Goal: Book appointment/travel/reservation

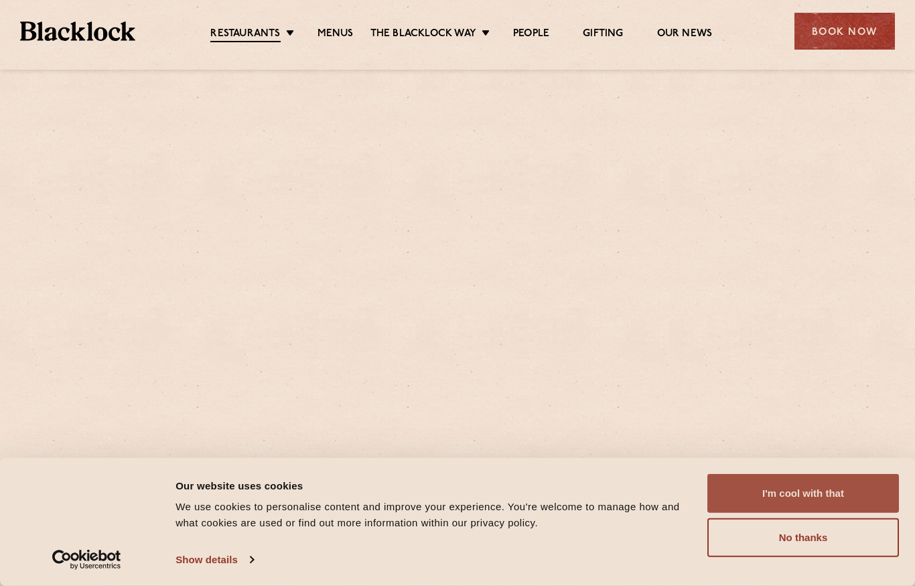
click at [764, 494] on button "I'm cool with that" at bounding box center [803, 493] width 192 height 39
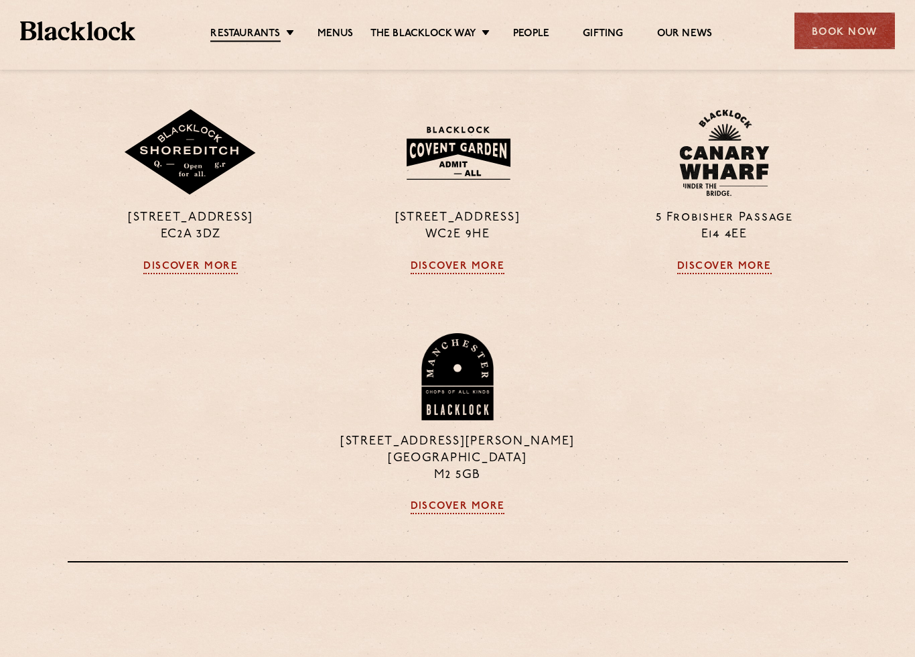
scroll to position [796, 0]
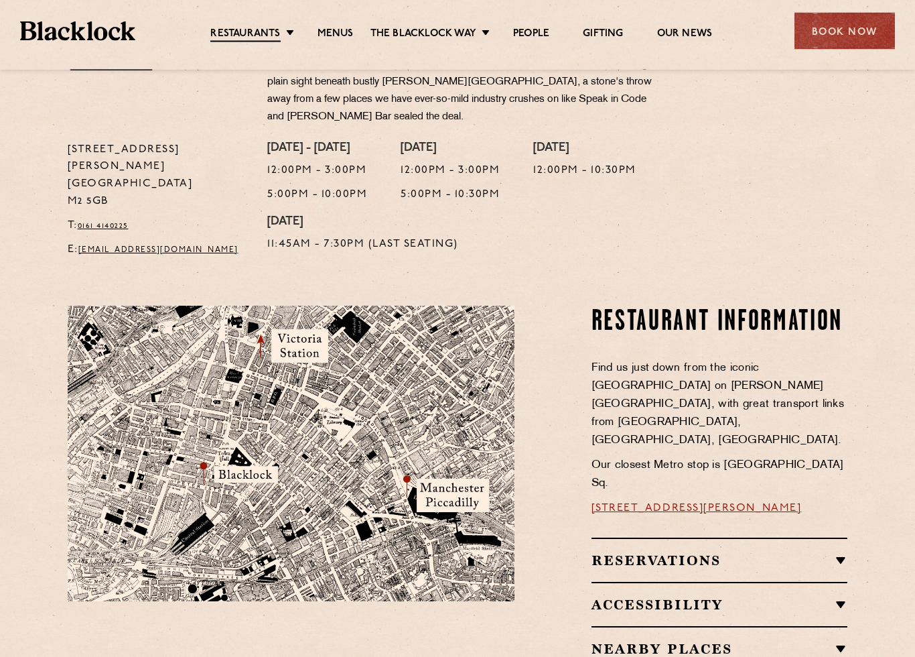
scroll to position [553, 0]
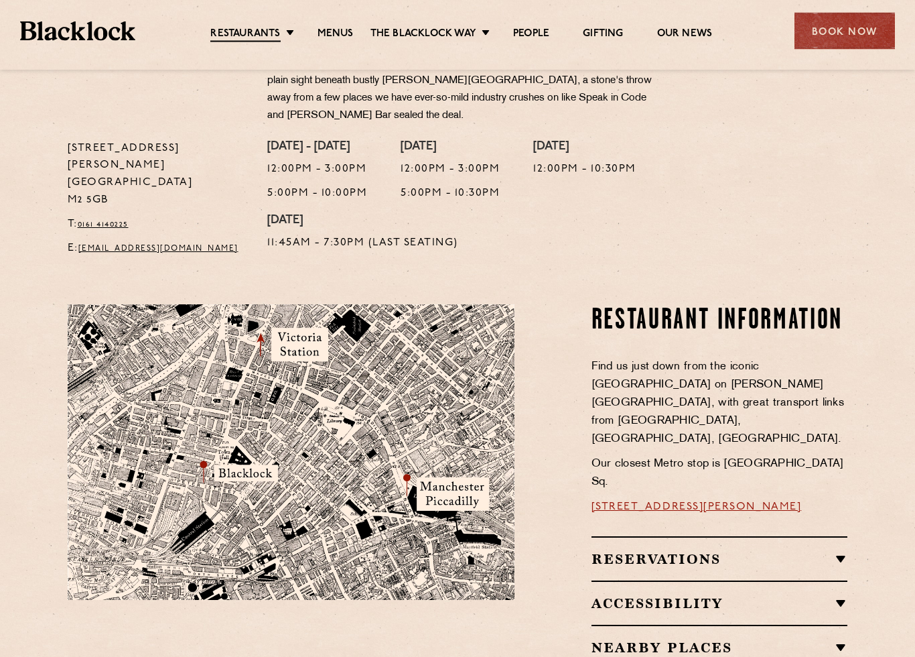
click at [836, 551] on h2 "Reservations" at bounding box center [720, 559] width 257 height 16
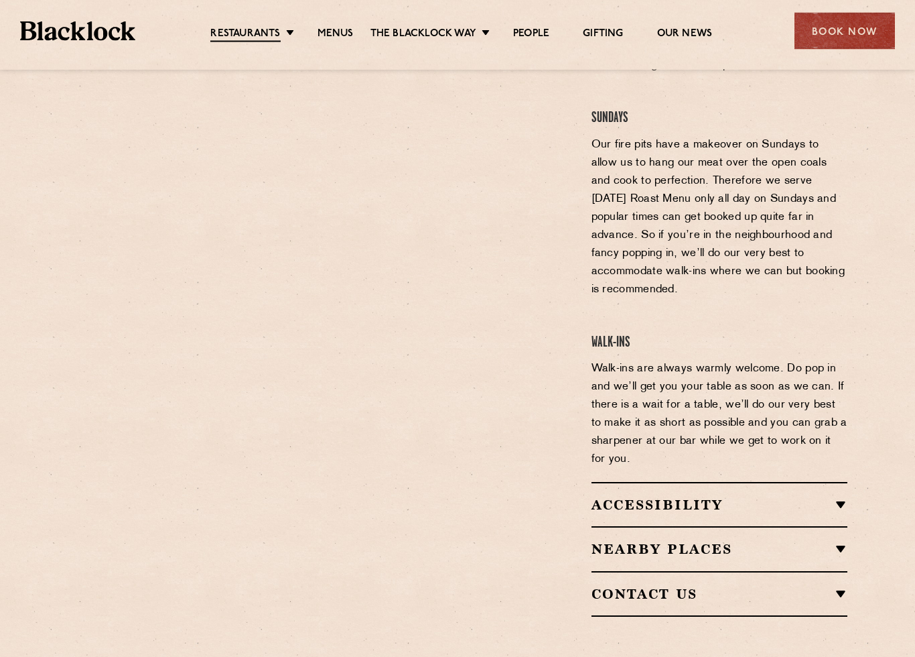
scroll to position [1140, 0]
click at [844, 34] on div "Book Now" at bounding box center [845, 31] width 100 height 37
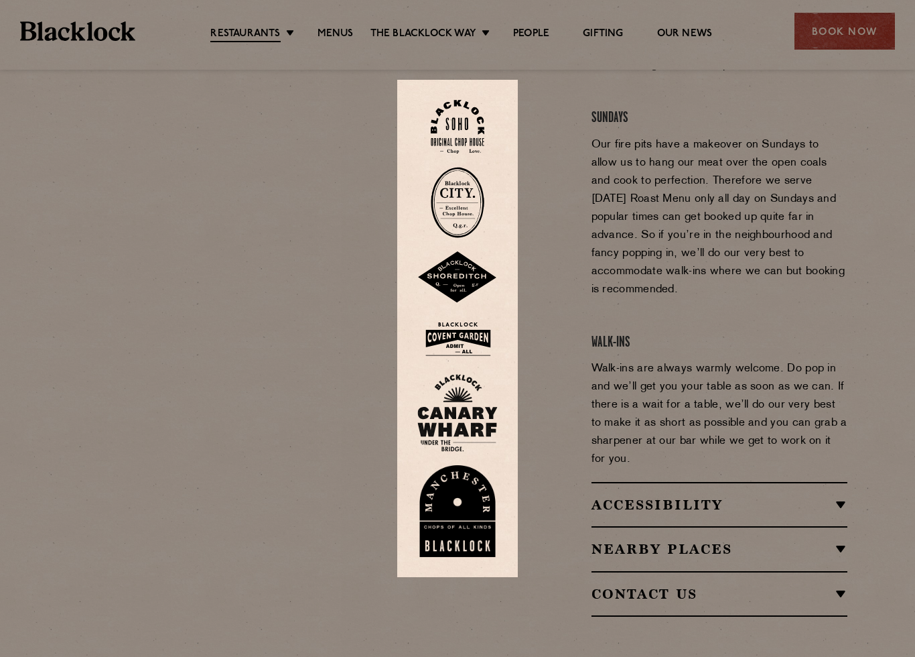
click at [471, 492] on img at bounding box center [457, 511] width 80 height 92
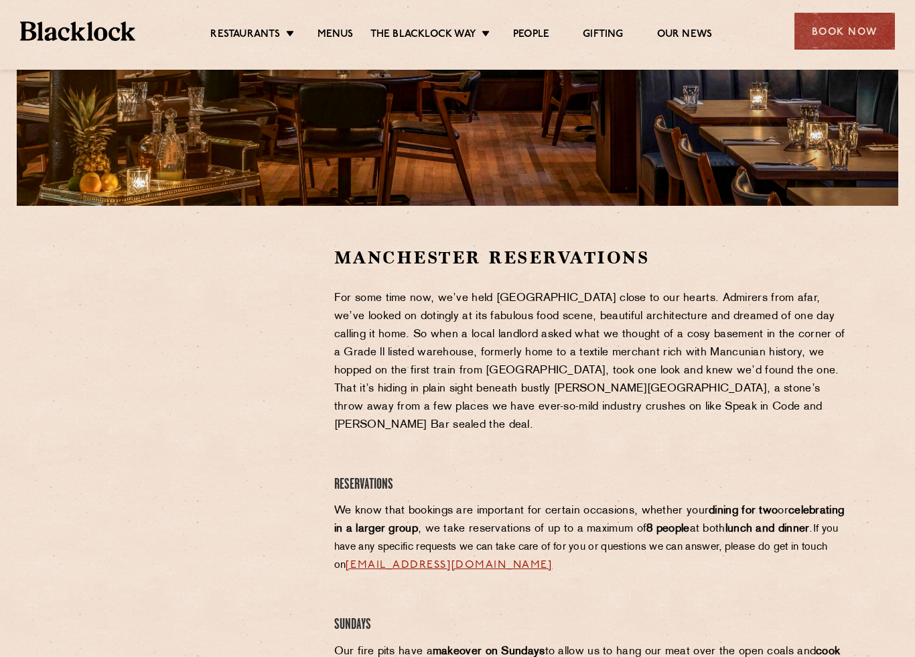
scroll to position [295, 0]
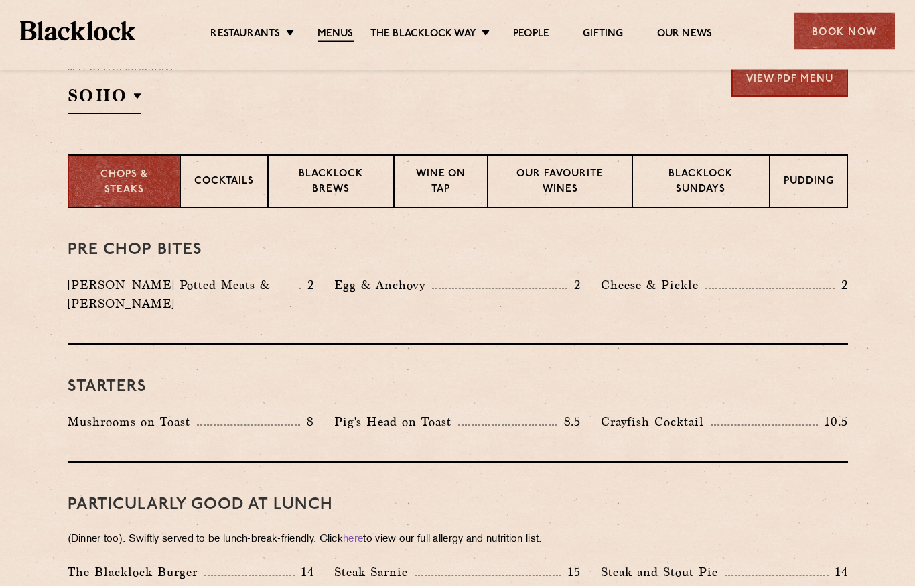
scroll to position [464, 0]
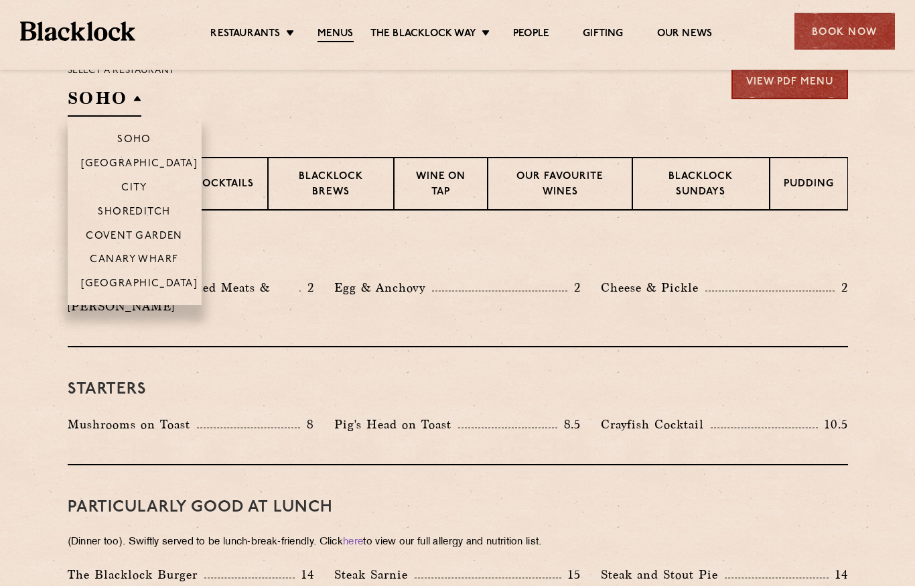
click at [158, 281] on p "[GEOGRAPHIC_DATA]" at bounding box center [139, 284] width 117 height 12
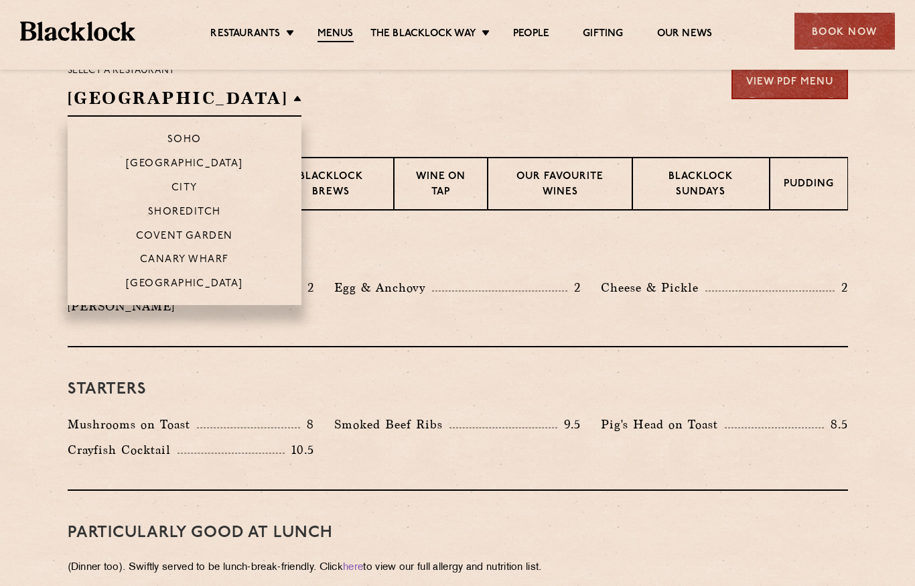
click at [174, 287] on li "[GEOGRAPHIC_DATA]" at bounding box center [185, 288] width 234 height 34
click at [169, 284] on p "[GEOGRAPHIC_DATA]" at bounding box center [184, 284] width 117 height 12
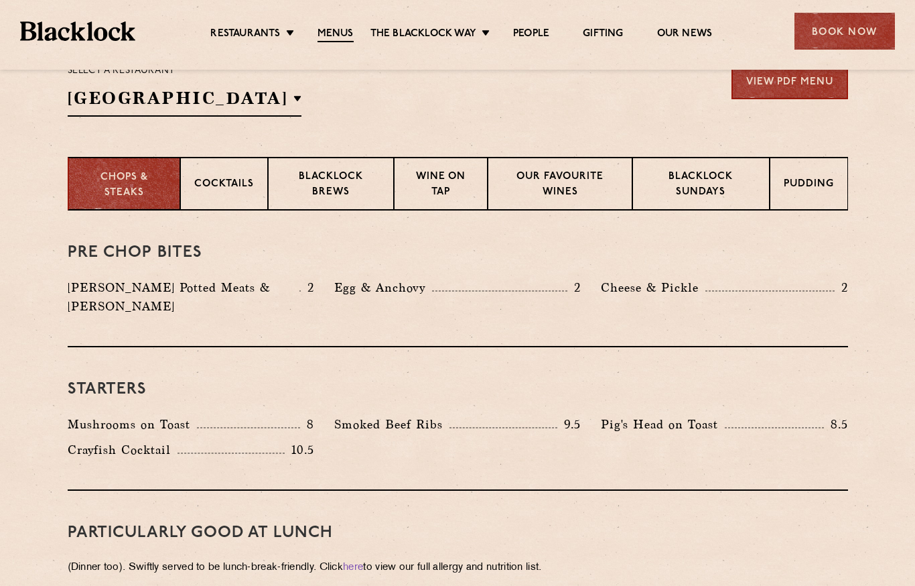
click at [553, 250] on h3 "Pre Chop Bites" at bounding box center [458, 252] width 780 height 17
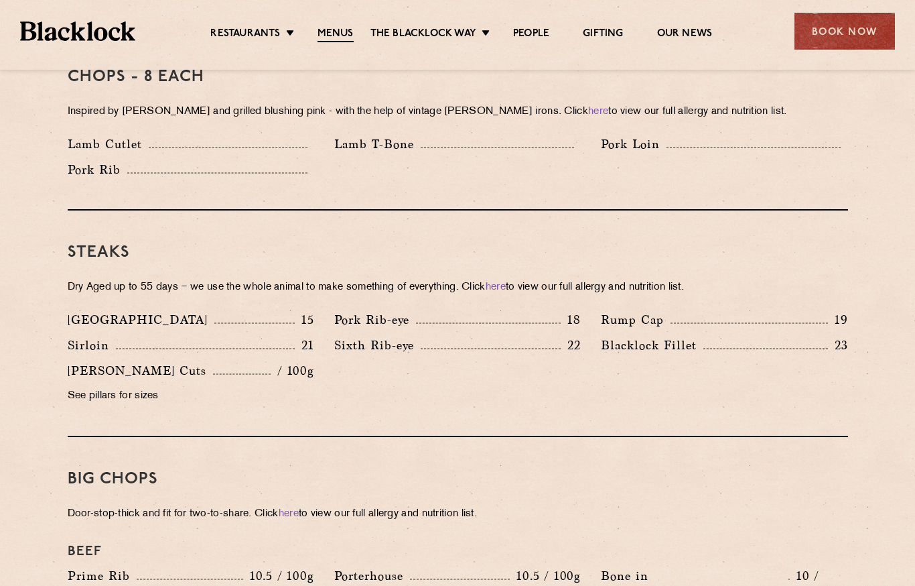
scroll to position [1131, 0]
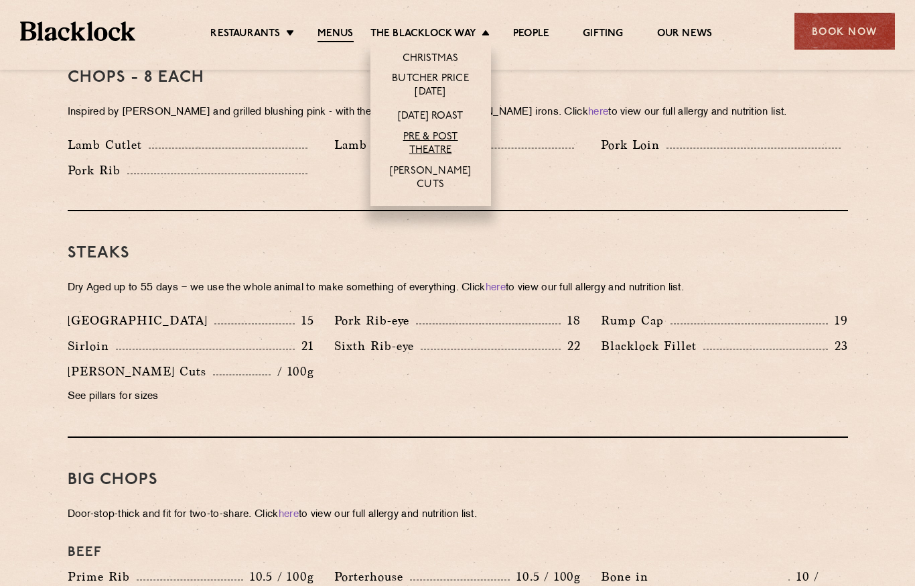
click at [439, 144] on link "Pre & Post Theatre" at bounding box center [431, 144] width 94 height 27
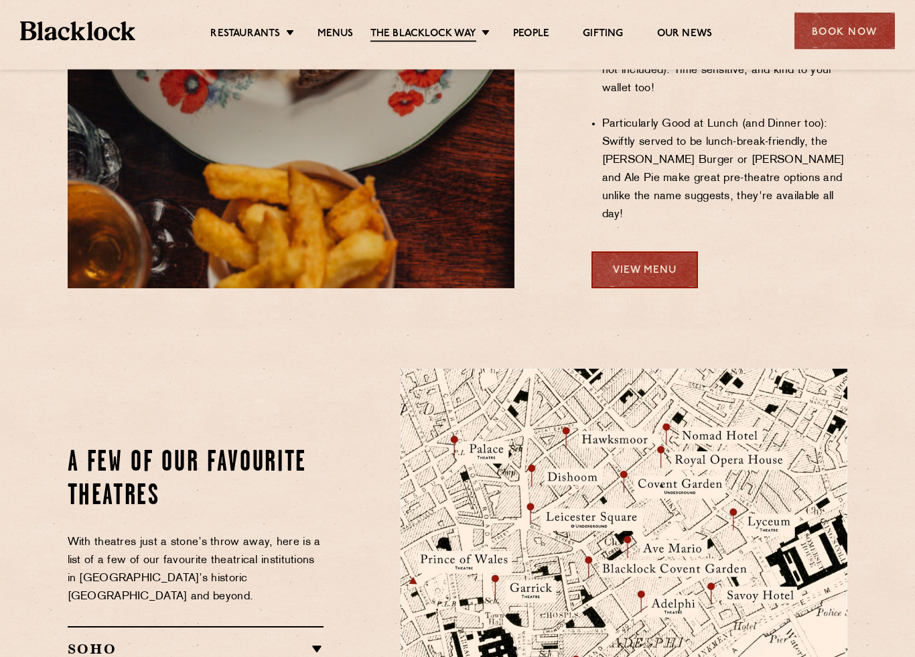
scroll to position [1174, 0]
